Goal: Information Seeking & Learning: Learn about a topic

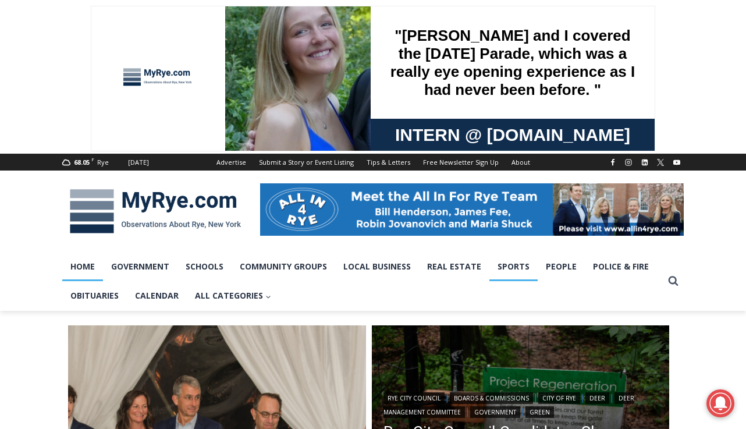
click at [508, 271] on link "Sports" at bounding box center [514, 266] width 48 height 29
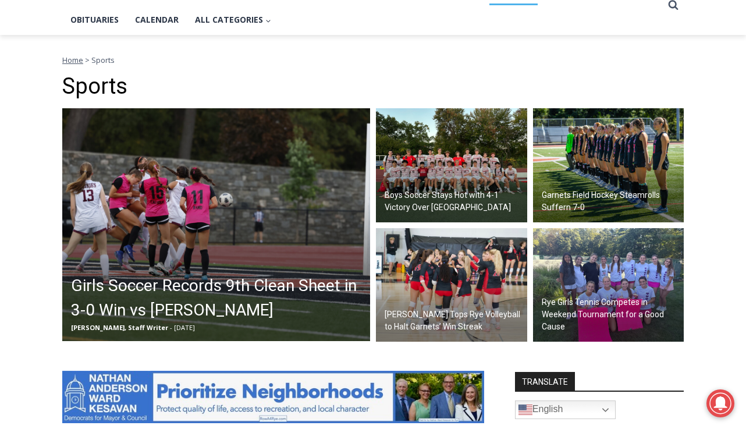
scroll to position [279, 0]
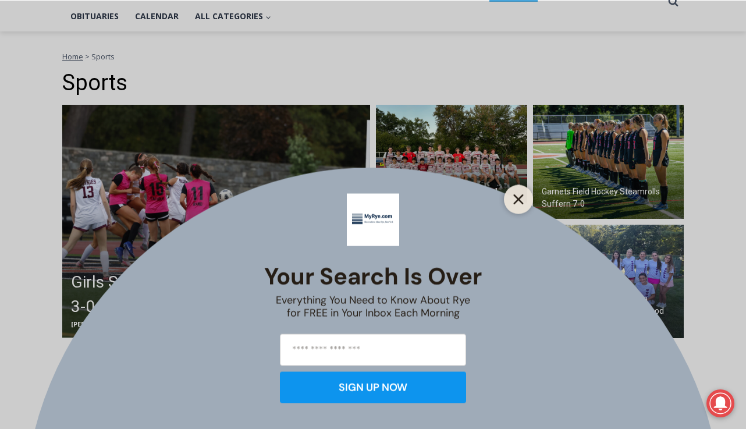
click at [526, 192] on button "Close" at bounding box center [518, 199] width 16 height 16
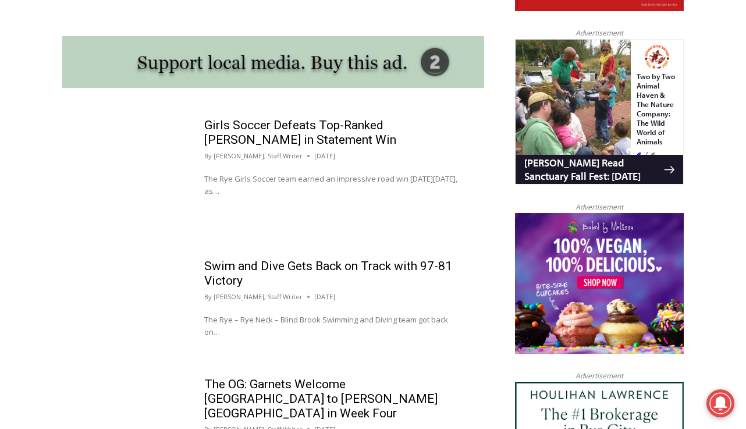
scroll to position [1060, 0]
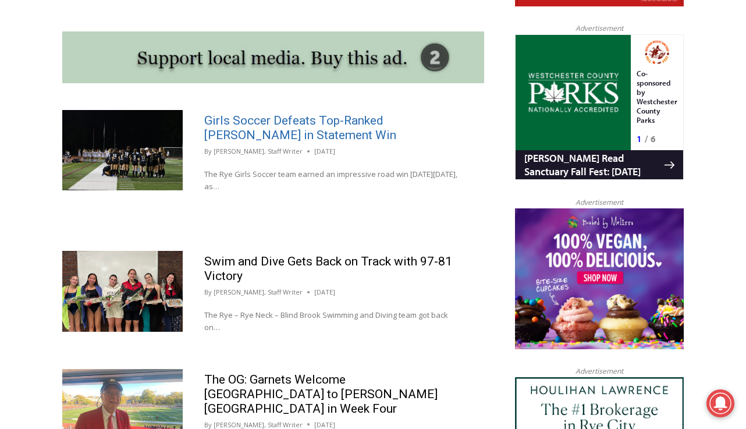
click at [303, 136] on link "Girls Soccer Defeats Top-Ranked [PERSON_NAME] in Statement Win" at bounding box center [300, 128] width 192 height 29
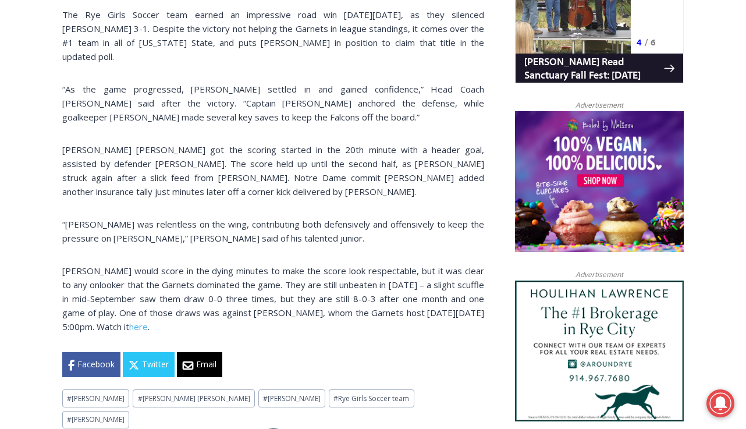
scroll to position [838, 0]
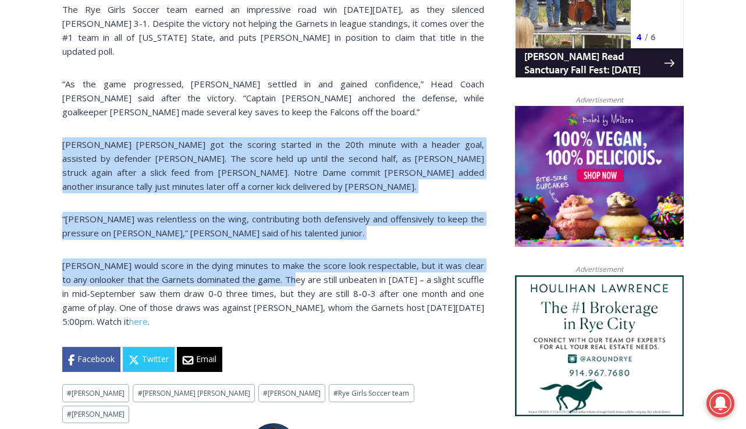
drag, startPoint x: 289, startPoint y: 265, endPoint x: 34, endPoint y: 134, distance: 286.4
click at [34, 134] on div "Home > Sports > Sports Game Story > Girls Varsity Soccer > Girls Soccer Defeats…" at bounding box center [373, 421] width 746 height 1896
copy div "[PERSON_NAME] [PERSON_NAME] got the scoring started in the 20th minute with a h…"
